Goal: Go to known website: Access a specific website the user already knows

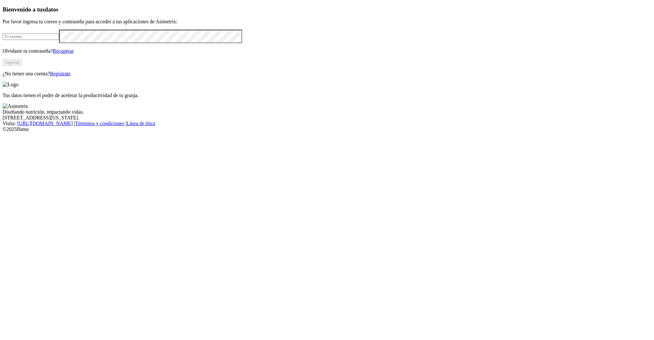
type input "[PERSON_NAME][EMAIL_ADDRESS][PERSON_NAME][DOMAIN_NAME]"
click at [22, 66] on button "Ingresa" at bounding box center [12, 62] width 19 height 7
